Goal: Task Accomplishment & Management: Manage account settings

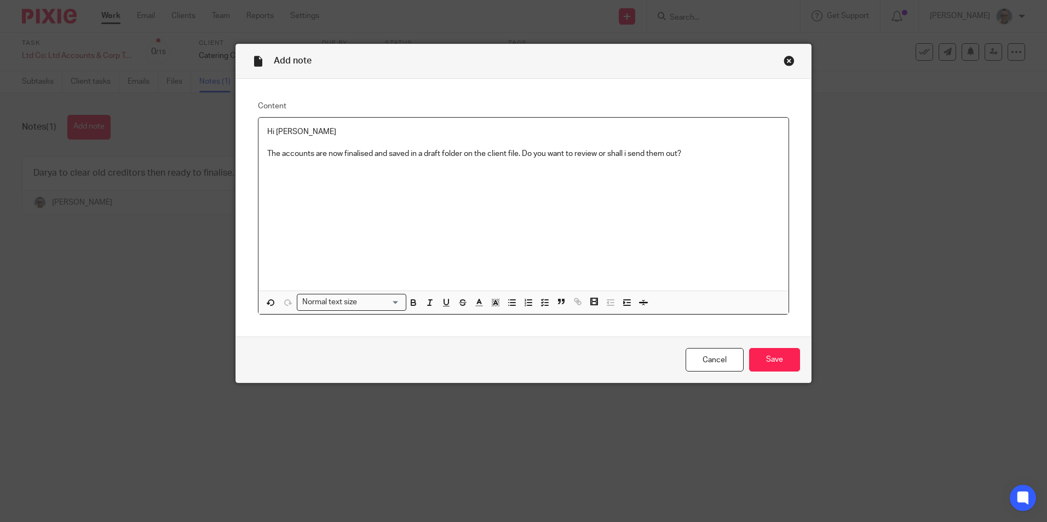
click at [625, 155] on p "The accounts are now finalised and saved in a draft folder on the client file. …" at bounding box center [523, 153] width 512 height 11
click at [697, 148] on p "The accounts are now finalised and saved in a draft folder on the client file. …" at bounding box center [523, 153] width 512 height 11
click at [766, 362] on input "Save" at bounding box center [774, 360] width 51 height 24
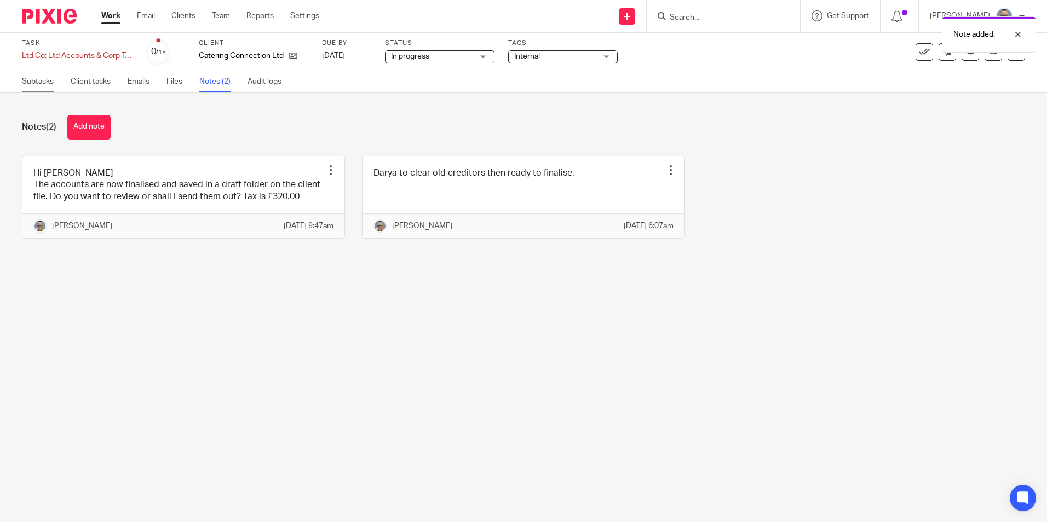
click at [22, 81] on link "Subtasks" at bounding box center [42, 81] width 41 height 21
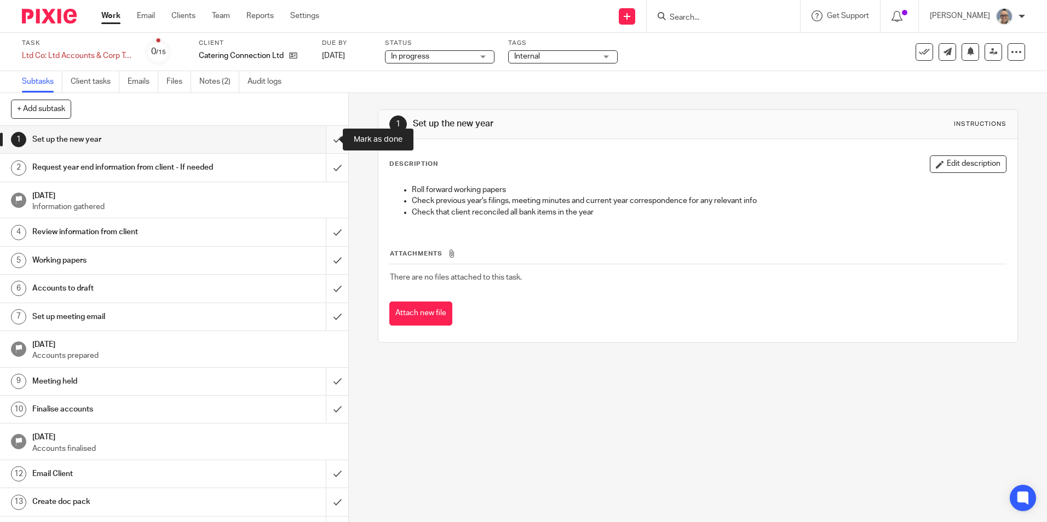
click at [325, 140] on input "submit" at bounding box center [174, 139] width 348 height 27
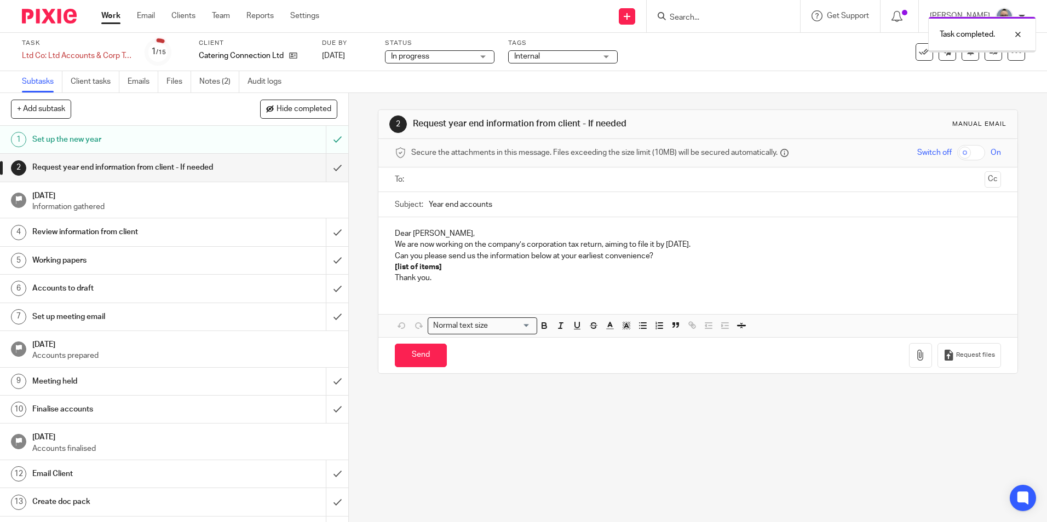
click at [325, 158] on input "submit" at bounding box center [174, 167] width 348 height 27
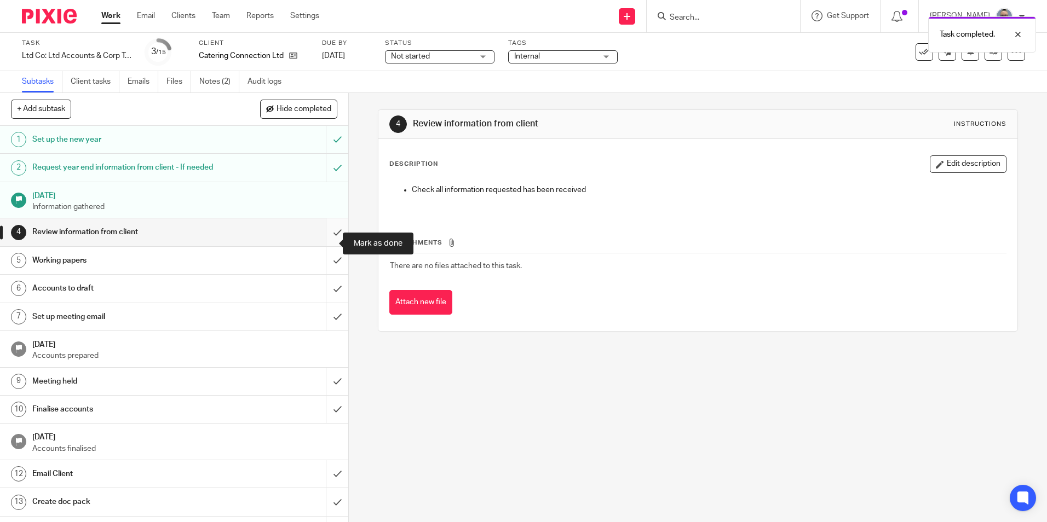
click at [321, 235] on input "submit" at bounding box center [174, 231] width 348 height 27
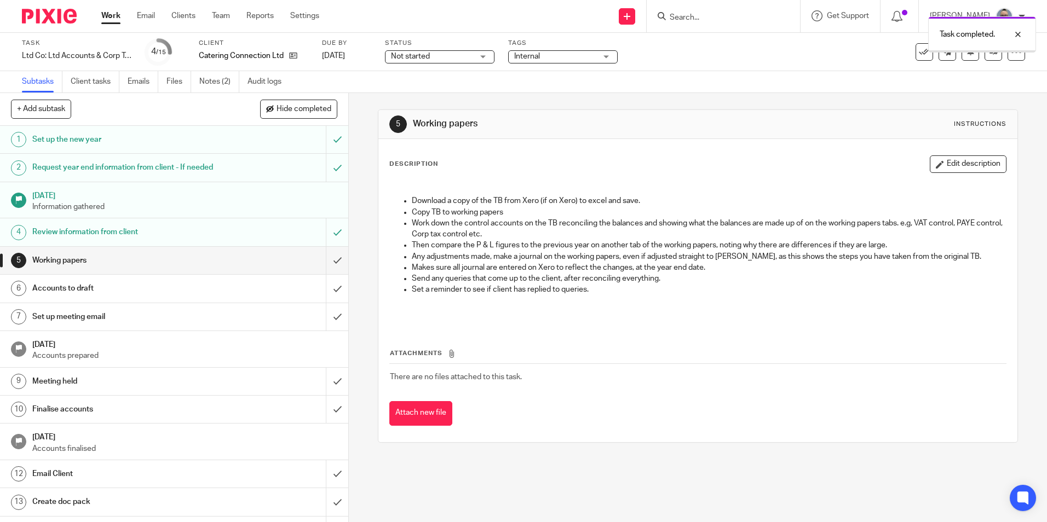
click at [321, 270] on input "submit" at bounding box center [174, 260] width 348 height 27
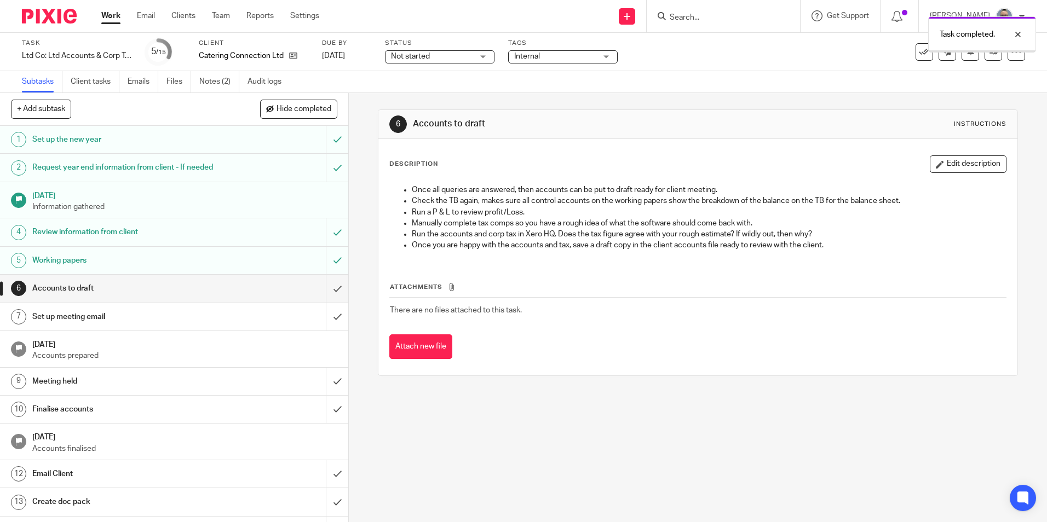
click at [326, 299] on input "submit" at bounding box center [174, 288] width 348 height 27
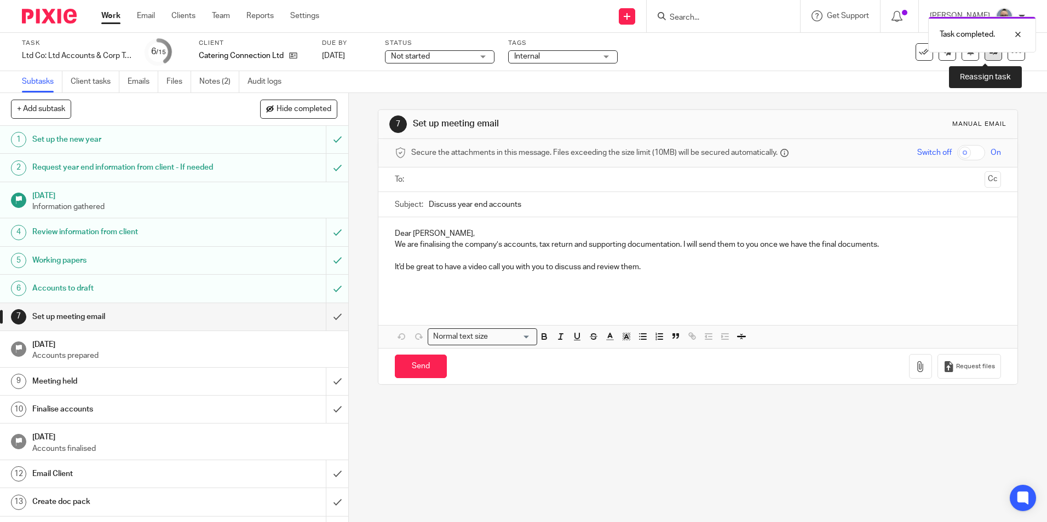
click at [989, 55] on icon at bounding box center [993, 52] width 8 height 8
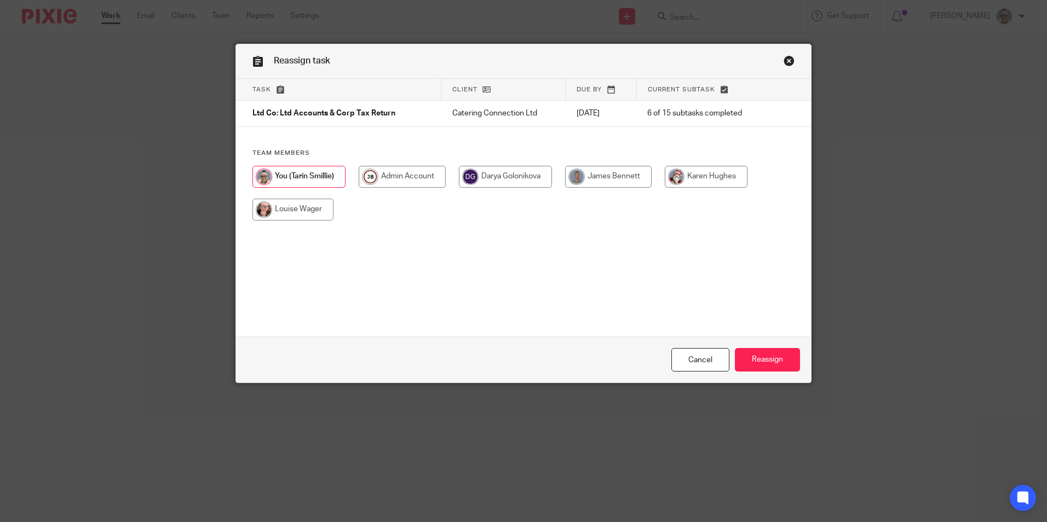
click at [605, 176] on input "radio" at bounding box center [608, 177] width 86 height 22
radio input "true"
click at [697, 350] on link "Cancel" at bounding box center [700, 360] width 58 height 24
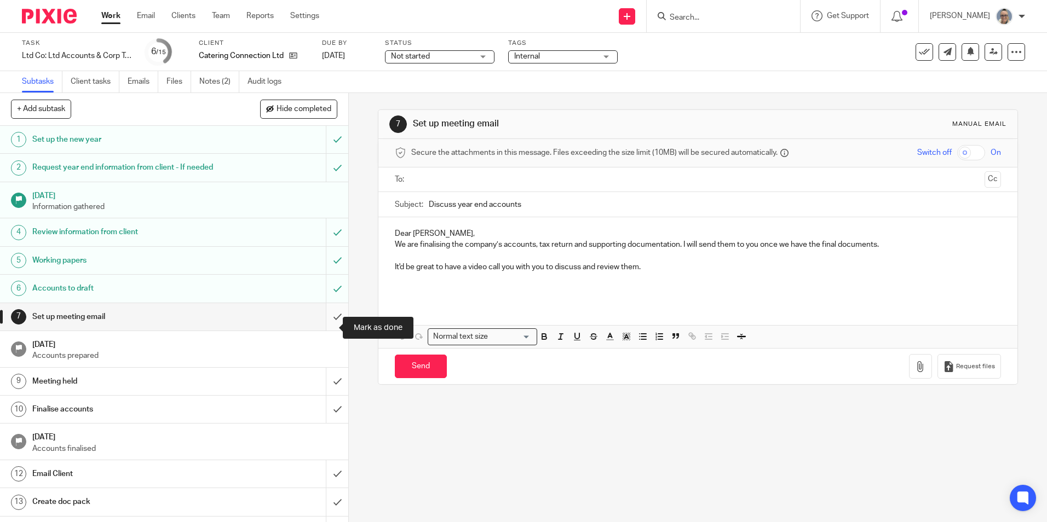
click at [323, 330] on input "submit" at bounding box center [174, 316] width 348 height 27
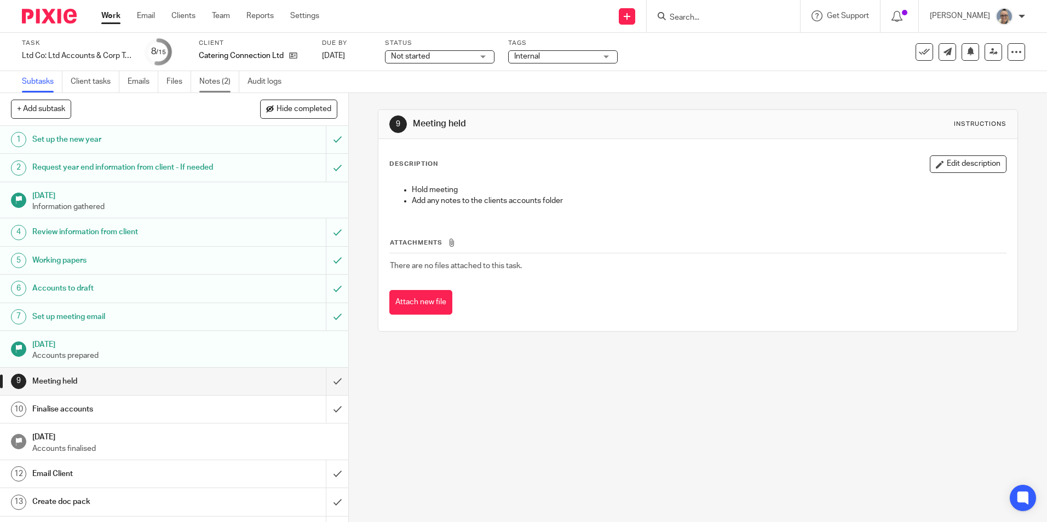
click at [214, 79] on link "Notes (2)" at bounding box center [219, 81] width 40 height 21
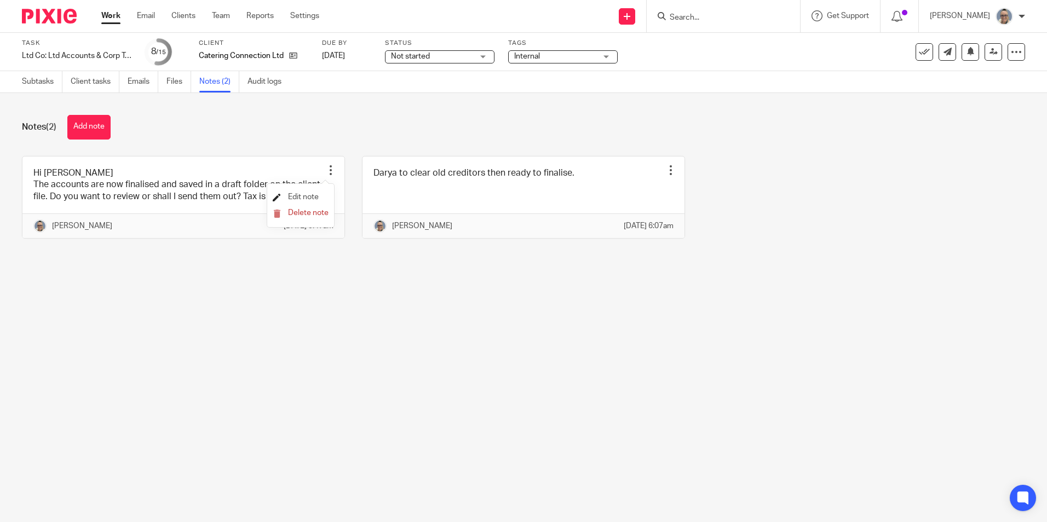
click at [296, 197] on span "Edit note" at bounding box center [303, 197] width 31 height 8
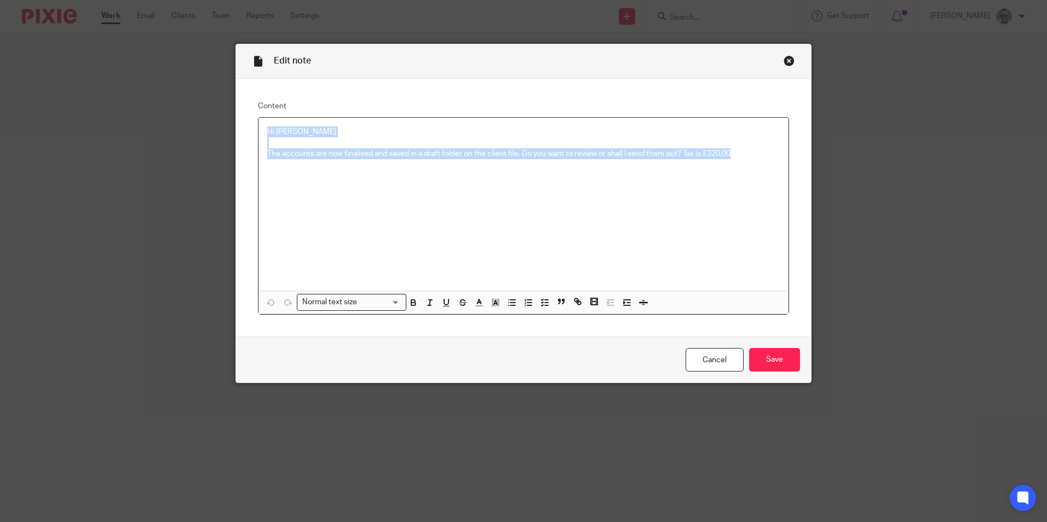
drag, startPoint x: 733, startPoint y: 157, endPoint x: 114, endPoint y: 106, distance: 621.1
click at [114, 106] on div "Edit note Content Hi [PERSON_NAME] The accounts are now finalised and saved in …" at bounding box center [523, 261] width 1047 height 522
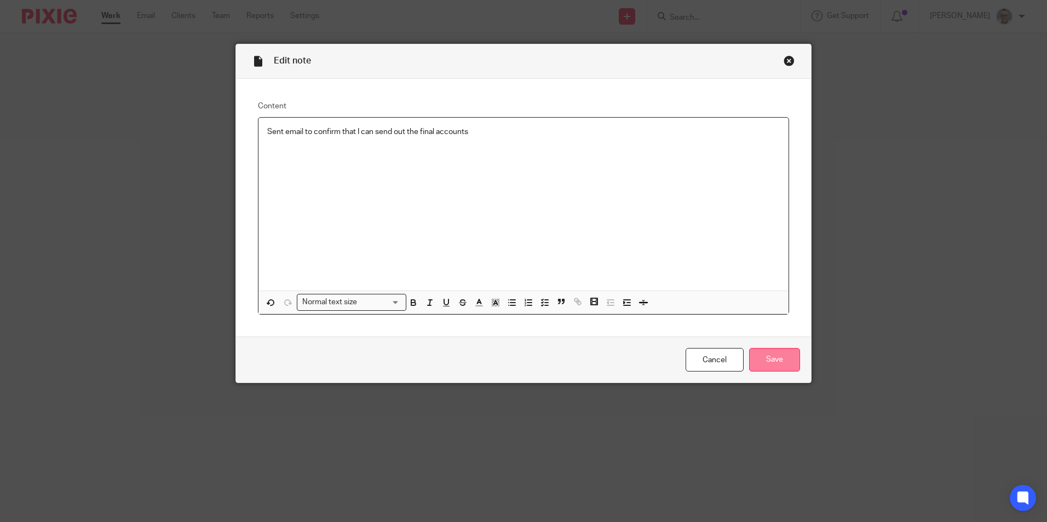
click at [768, 356] on input "Save" at bounding box center [774, 360] width 51 height 24
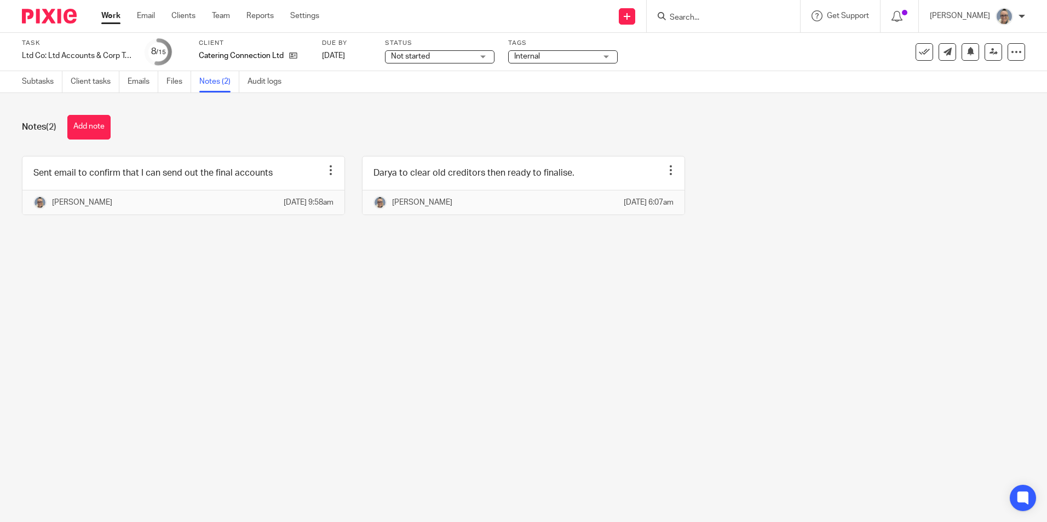
click at [469, 57] on span "Not started" at bounding box center [432, 56] width 82 height 11
click at [431, 100] on li "In progress" at bounding box center [439, 96] width 108 height 22
click at [44, 86] on link "Subtasks" at bounding box center [42, 81] width 41 height 21
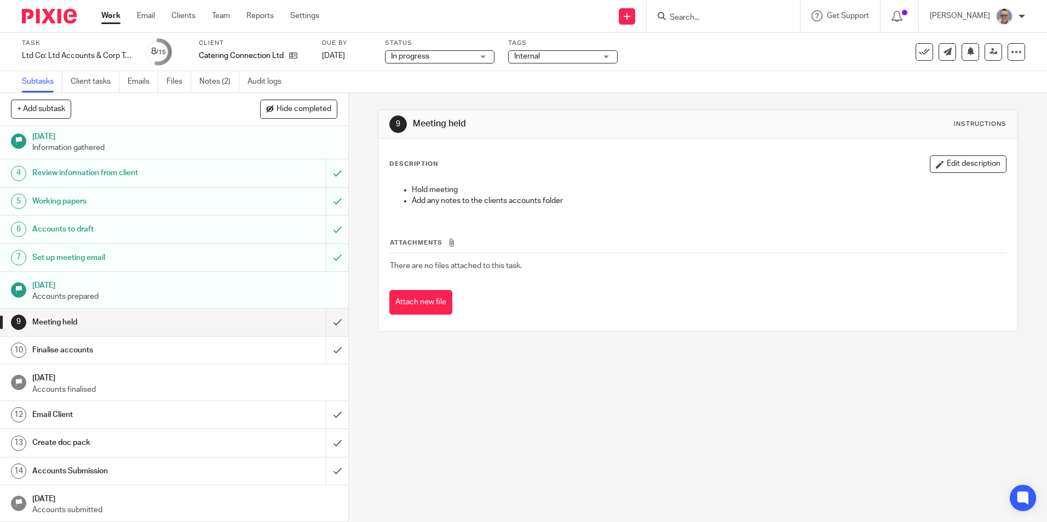
scroll to position [70, 0]
click at [111, 15] on link "Work" at bounding box center [110, 15] width 19 height 11
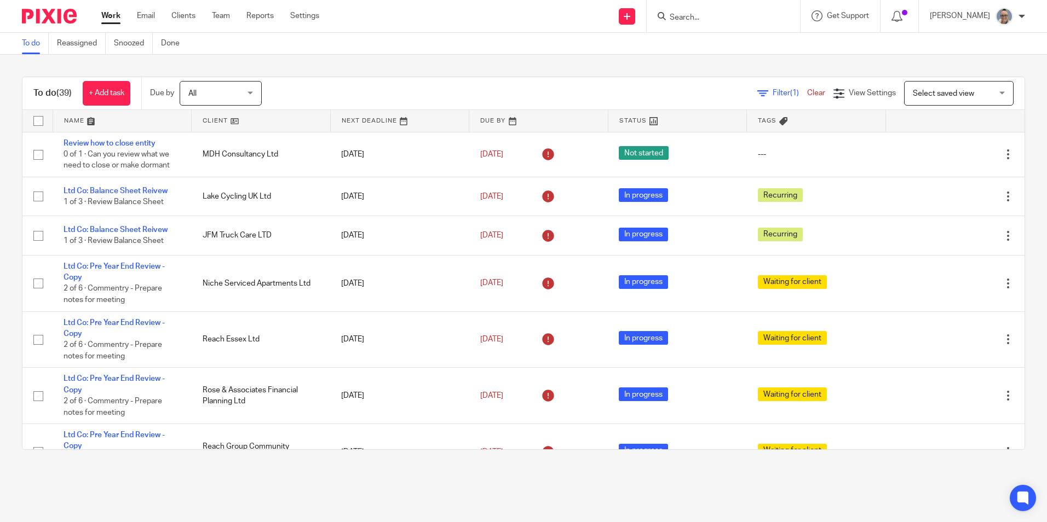
click at [385, 121] on link at bounding box center [400, 121] width 138 height 22
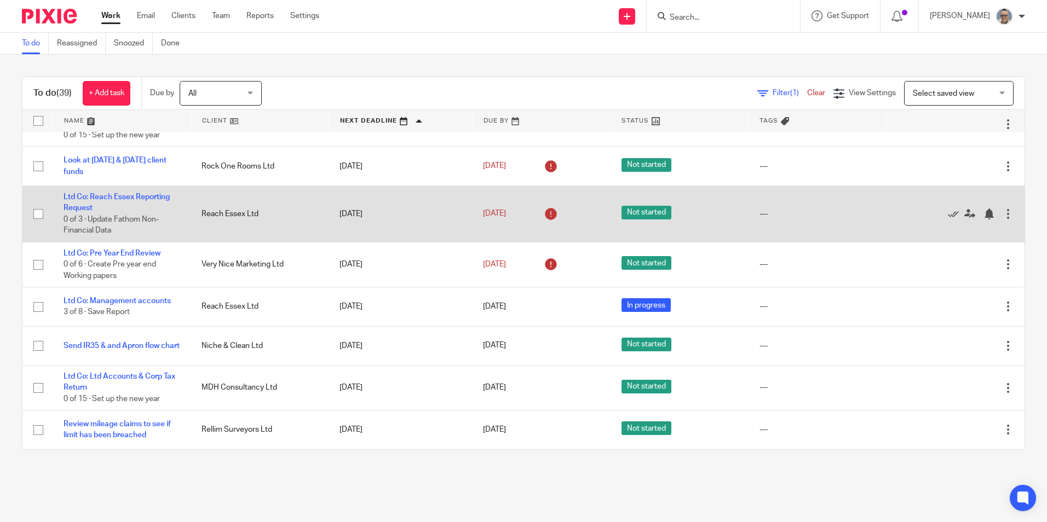
scroll to position [493, 0]
